Goal: Communication & Community: Answer question/provide support

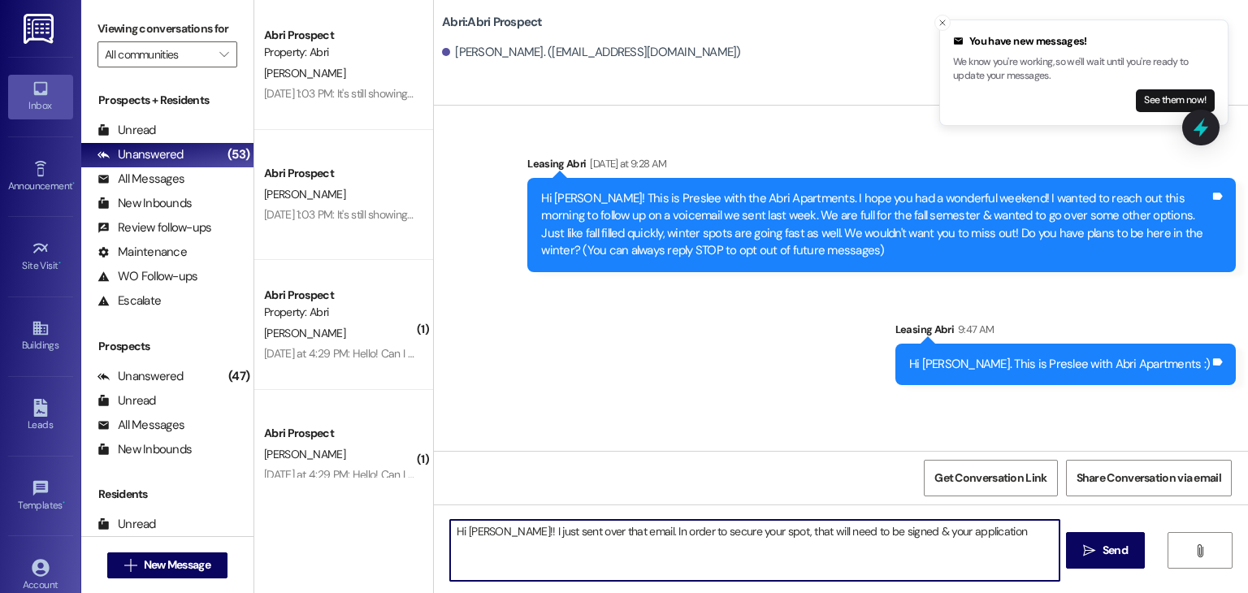
click at [890, 534] on textarea "Hi [PERSON_NAME]!! I just sent over that email. In order to secure your spot, t…" at bounding box center [754, 550] width 608 height 61
click at [964, 537] on textarea "Hi [PERSON_NAME]!! I just sent over that email. In order to secure your spot, t…" at bounding box center [754, 550] width 608 height 61
drag, startPoint x: 948, startPoint y: 547, endPoint x: 394, endPoint y: 506, distance: 555.6
click at [394, 506] on div "Abri Prospect Property: [PERSON_NAME] [DATE] 1:03 PM: It's still showing 380 fo…" at bounding box center [751, 296] width 994 height 593
type textarea "Hi [PERSON_NAME]!! I just sent over that email. In order to secure your spot, t…"
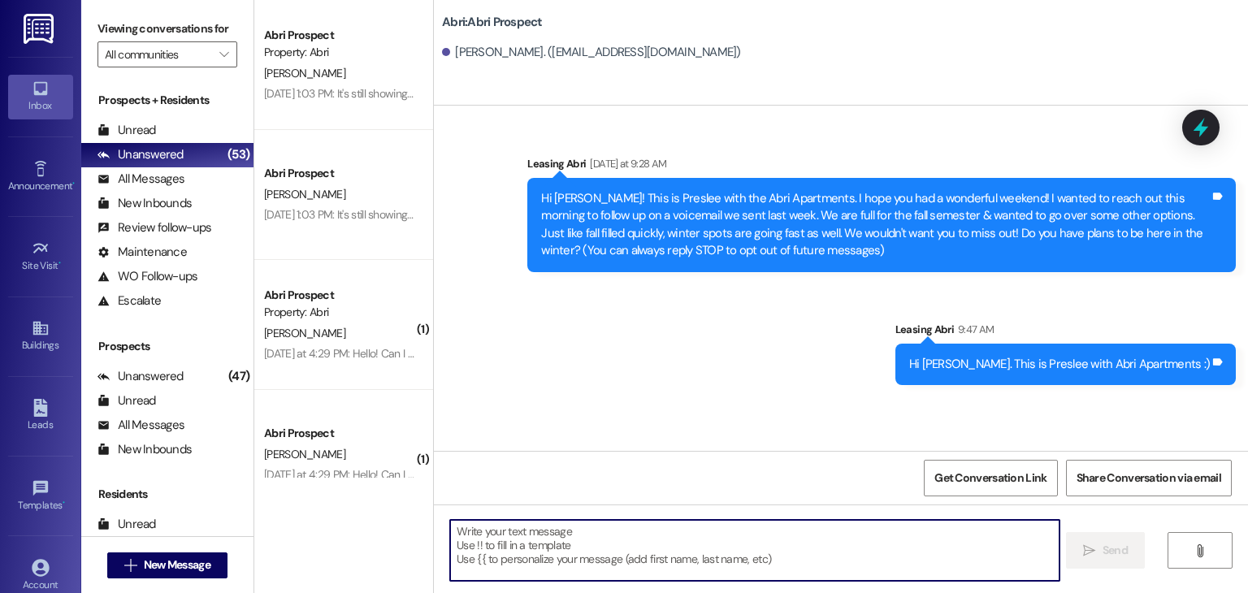
paste textarea "I just sent over the email—yay! To officially secure your spot, please make sur…"
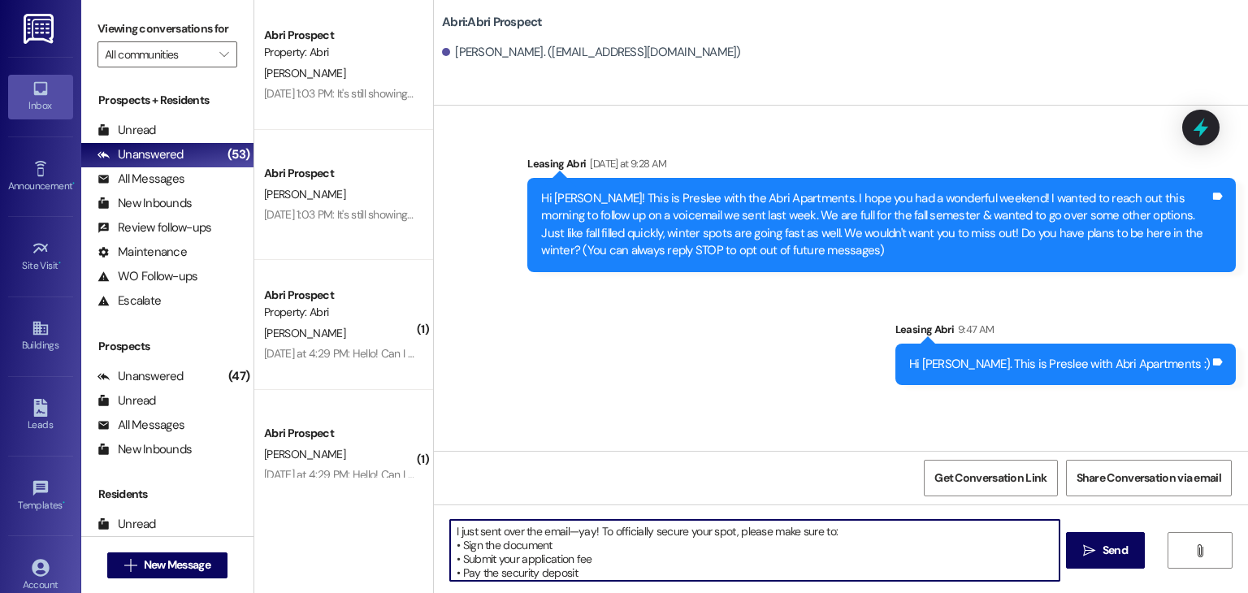
scroll to position [32, 0]
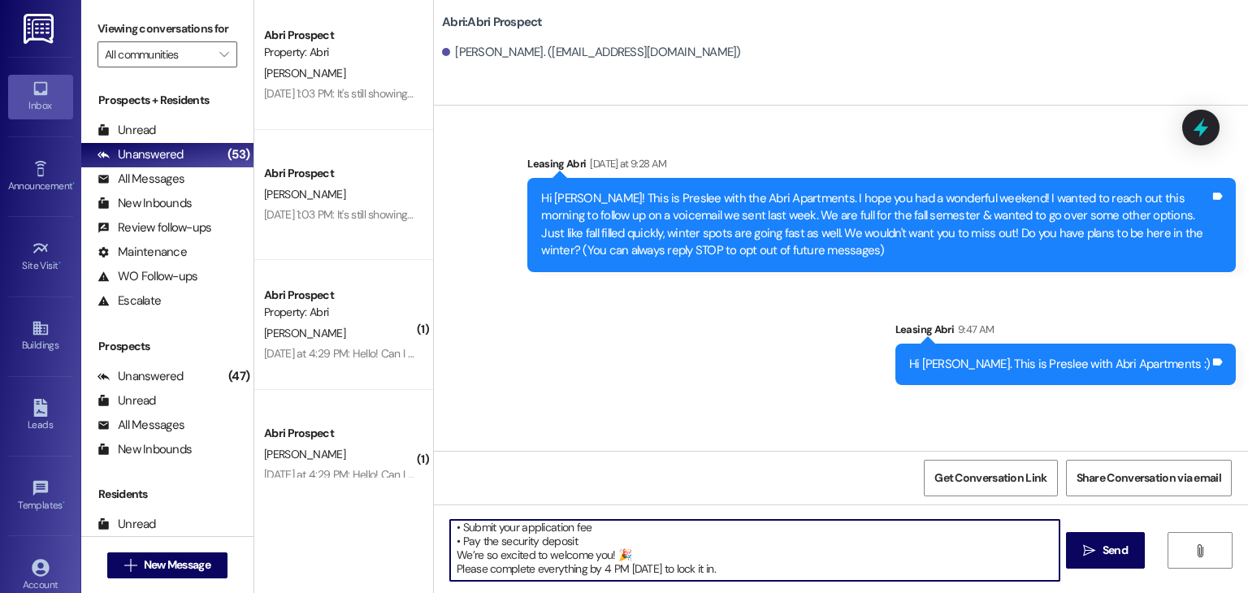
drag, startPoint x: 650, startPoint y: 570, endPoint x: 731, endPoint y: 566, distance: 81.3
click at [731, 566] on textarea "I just sent over the email—yay! To officially secure your spot, please make sur…" at bounding box center [754, 550] width 608 height 61
click at [487, 522] on textarea "I just sent over the email—yay! To officially secure your spot, please make sur…" at bounding box center [754, 550] width 608 height 61
type textarea "I just sent over the email—yay! To officially secure your spot, please make sur…"
click at [662, 564] on textarea "I just sent over the email—yay! To officially secure your spot, please make sur…" at bounding box center [754, 550] width 608 height 61
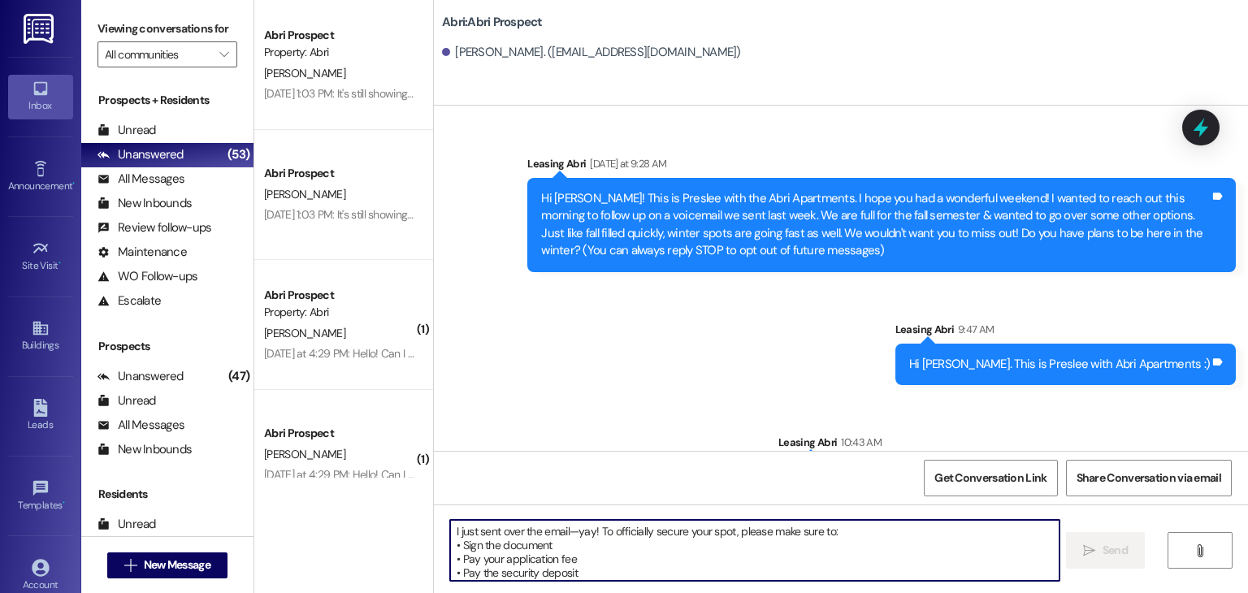
scroll to position [147, 0]
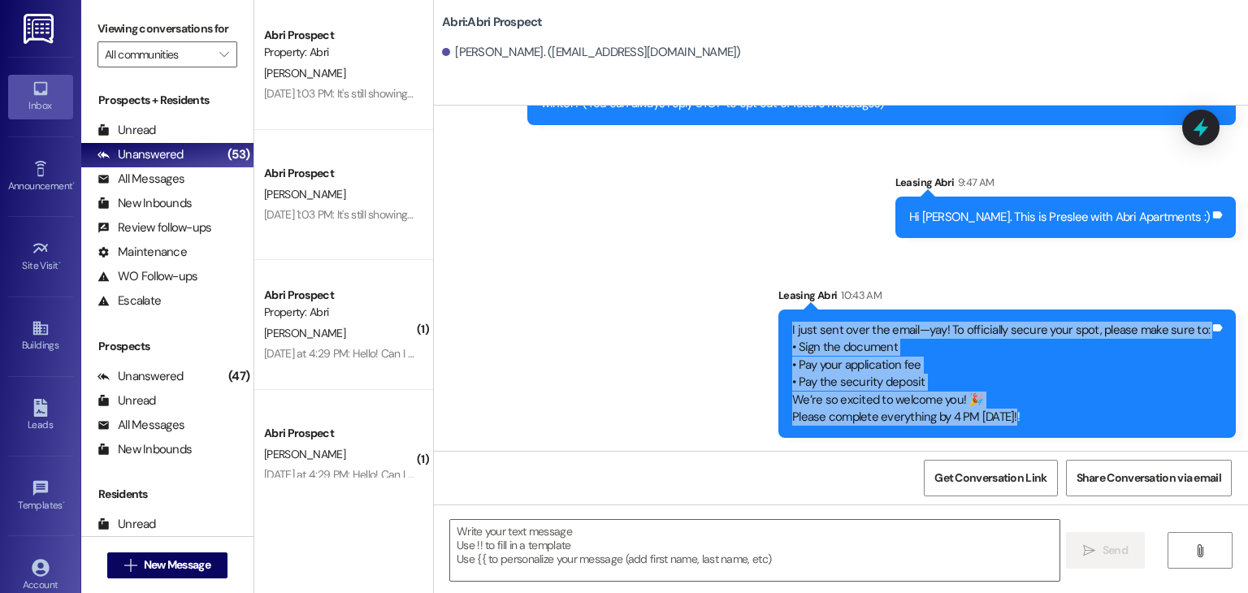
drag, startPoint x: 796, startPoint y: 330, endPoint x: 1099, endPoint y: 446, distance: 324.5
click at [1099, 446] on div "Sent via SMS Leasing Abri 10:43 AM I just sent over the email—yay! To officiall…" at bounding box center [1007, 362] width 482 height 175
copy div "I just sent over the email—yay! To officially secure your spot, please make sur…"
